Goal: Task Accomplishment & Management: Manage account settings

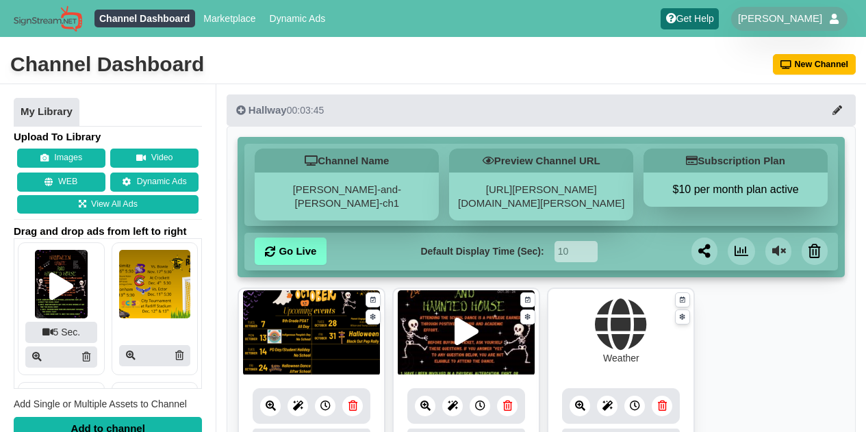
scroll to position [155, 0]
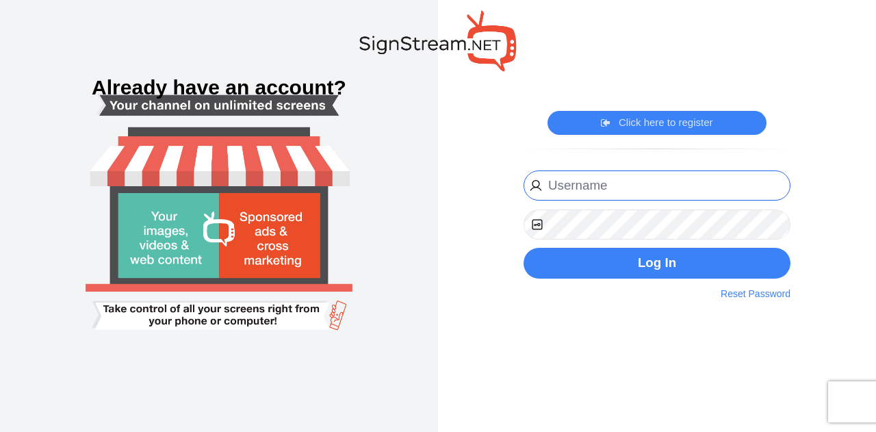
click at [715, 179] on input "email" at bounding box center [657, 185] width 267 height 31
type input "[PERSON_NAME][EMAIL_ADDRESS][PERSON_NAME][DOMAIN_NAME]"
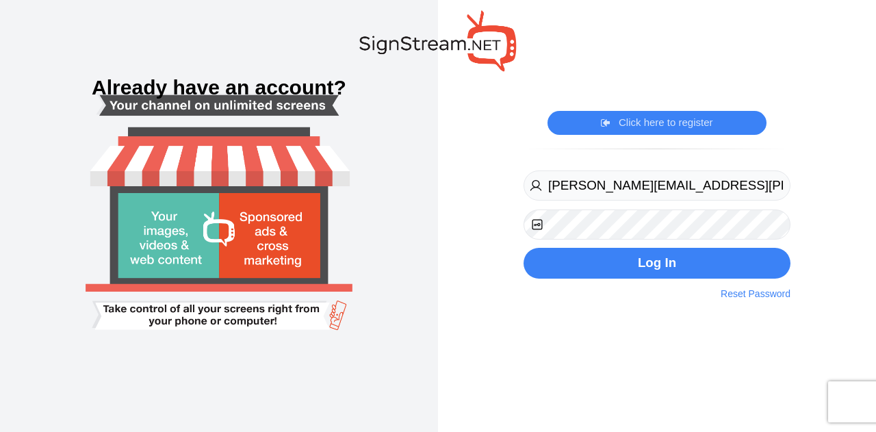
click at [524, 248] on button "Log In" at bounding box center [657, 263] width 267 height 31
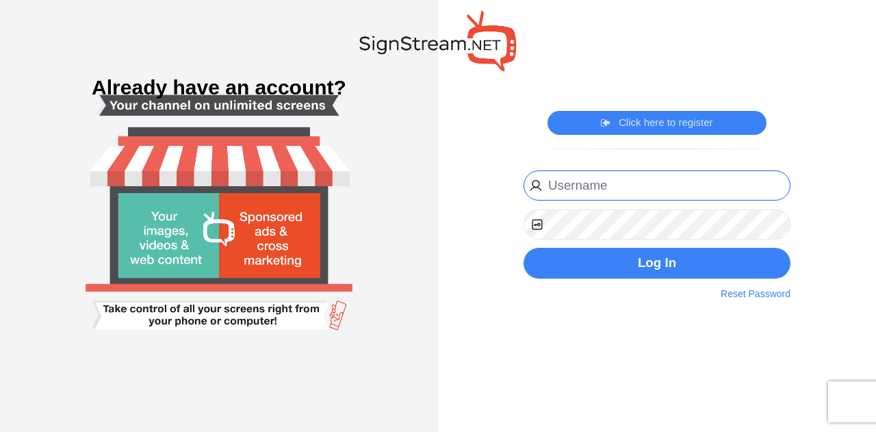
click at [596, 191] on input "email" at bounding box center [657, 185] width 267 height 31
type input "[PERSON_NAME][EMAIL_ADDRESS][PERSON_NAME][DOMAIN_NAME]"
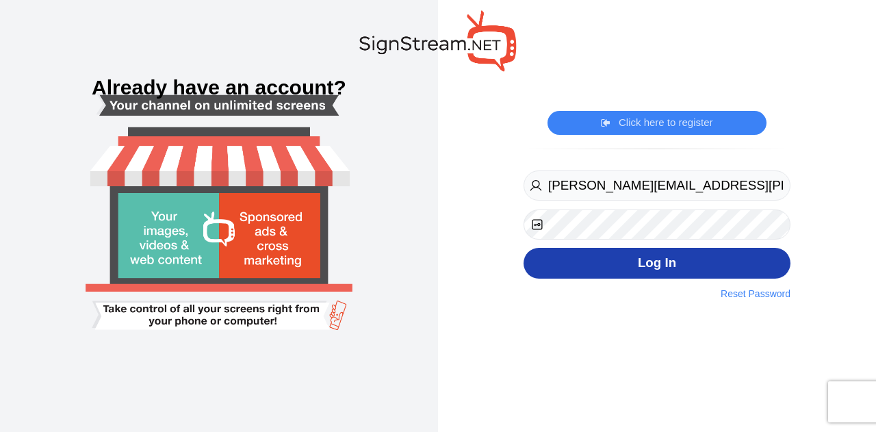
click at [621, 270] on button "Log In" at bounding box center [657, 263] width 267 height 31
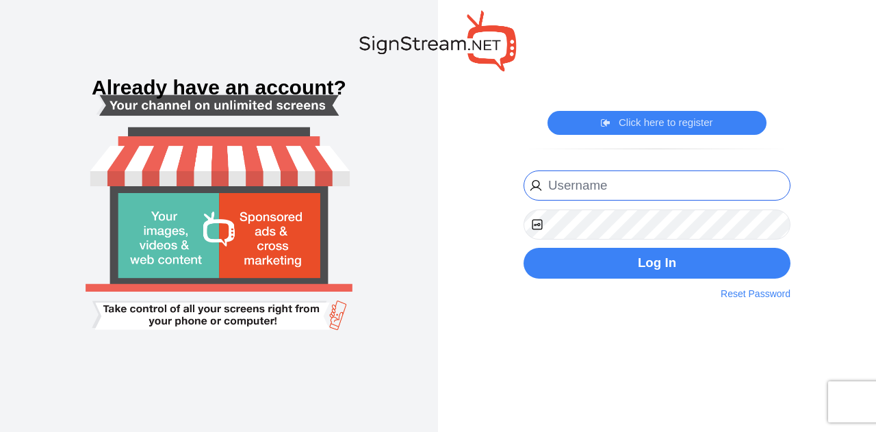
click at [621, 179] on input "email" at bounding box center [657, 185] width 267 height 31
type input "[PERSON_NAME][EMAIL_ADDRESS][PERSON_NAME][DOMAIN_NAME]"
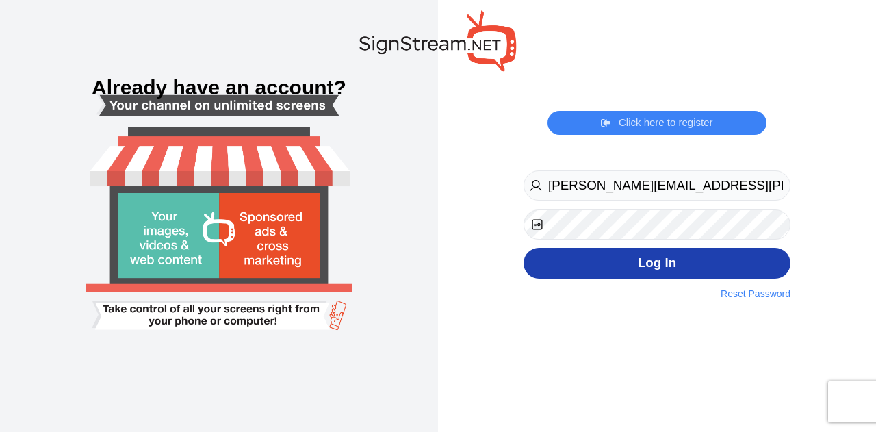
click at [631, 268] on button "Log In" at bounding box center [657, 263] width 267 height 31
